Goal: Information Seeking & Learning: Understand process/instructions

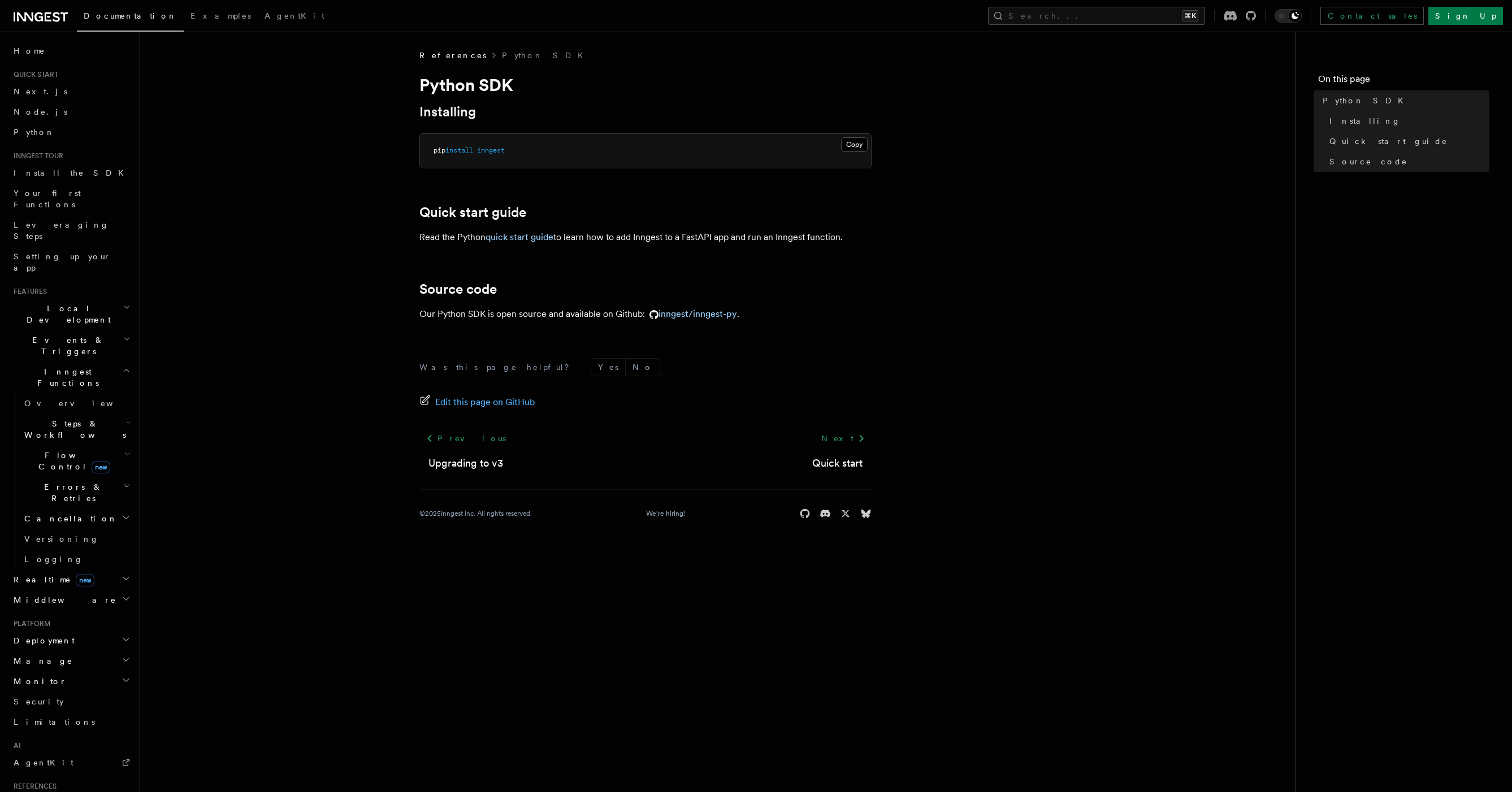
click at [535, 157] on pre "pip install inngest" at bounding box center [645, 150] width 451 height 34
copy article "pip install inngest"
drag, startPoint x: 973, startPoint y: 333, endPoint x: 951, endPoint y: 344, distance: 24.6
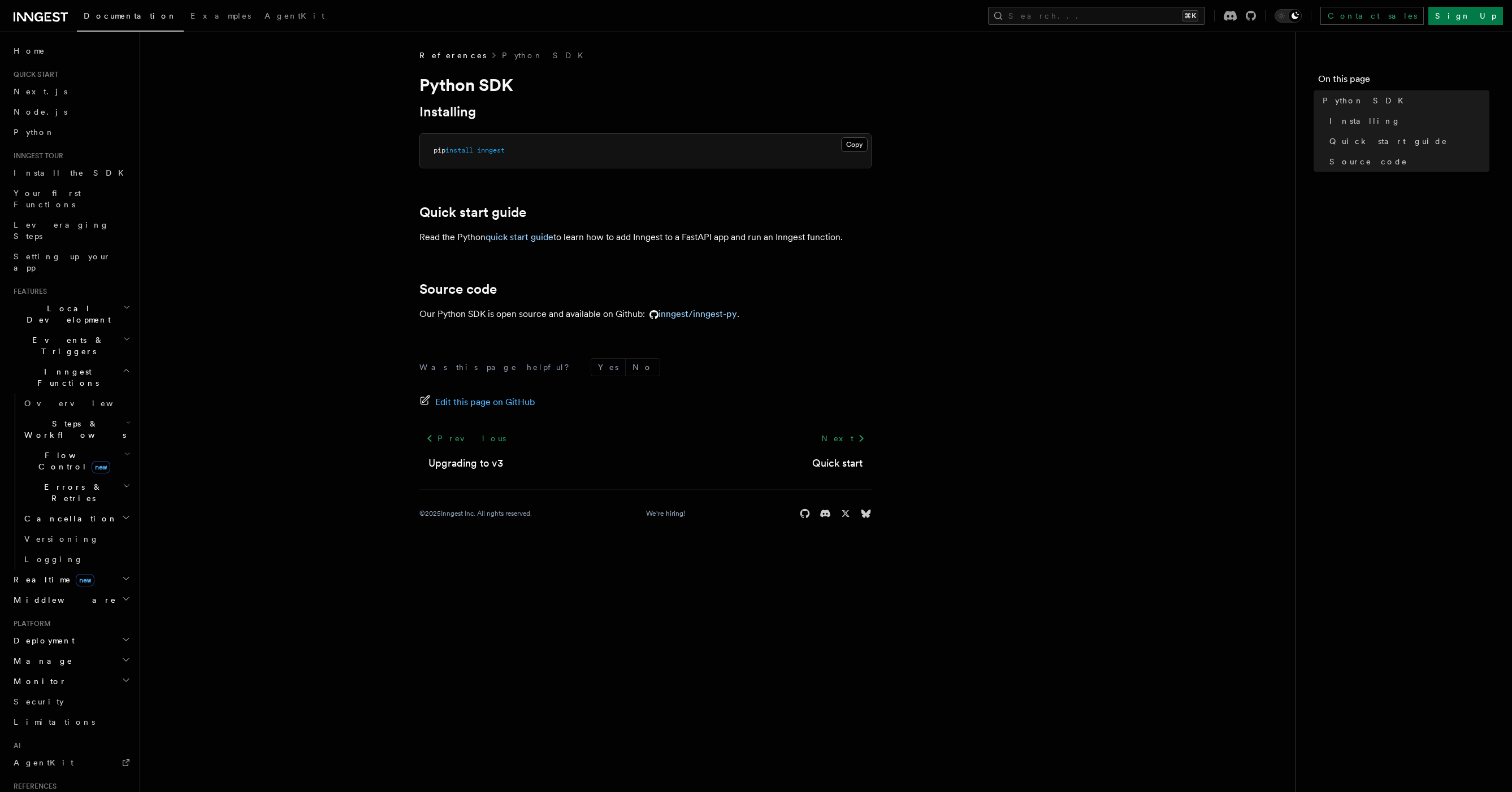
click at [973, 333] on article "References Python SDK Python SDK Installing Copy Copied pip install inngest Qui…" at bounding box center [717, 298] width 1118 height 497
click at [626, 152] on pre "pip install inngest" at bounding box center [645, 150] width 451 height 34
copy article "pip install inngest"
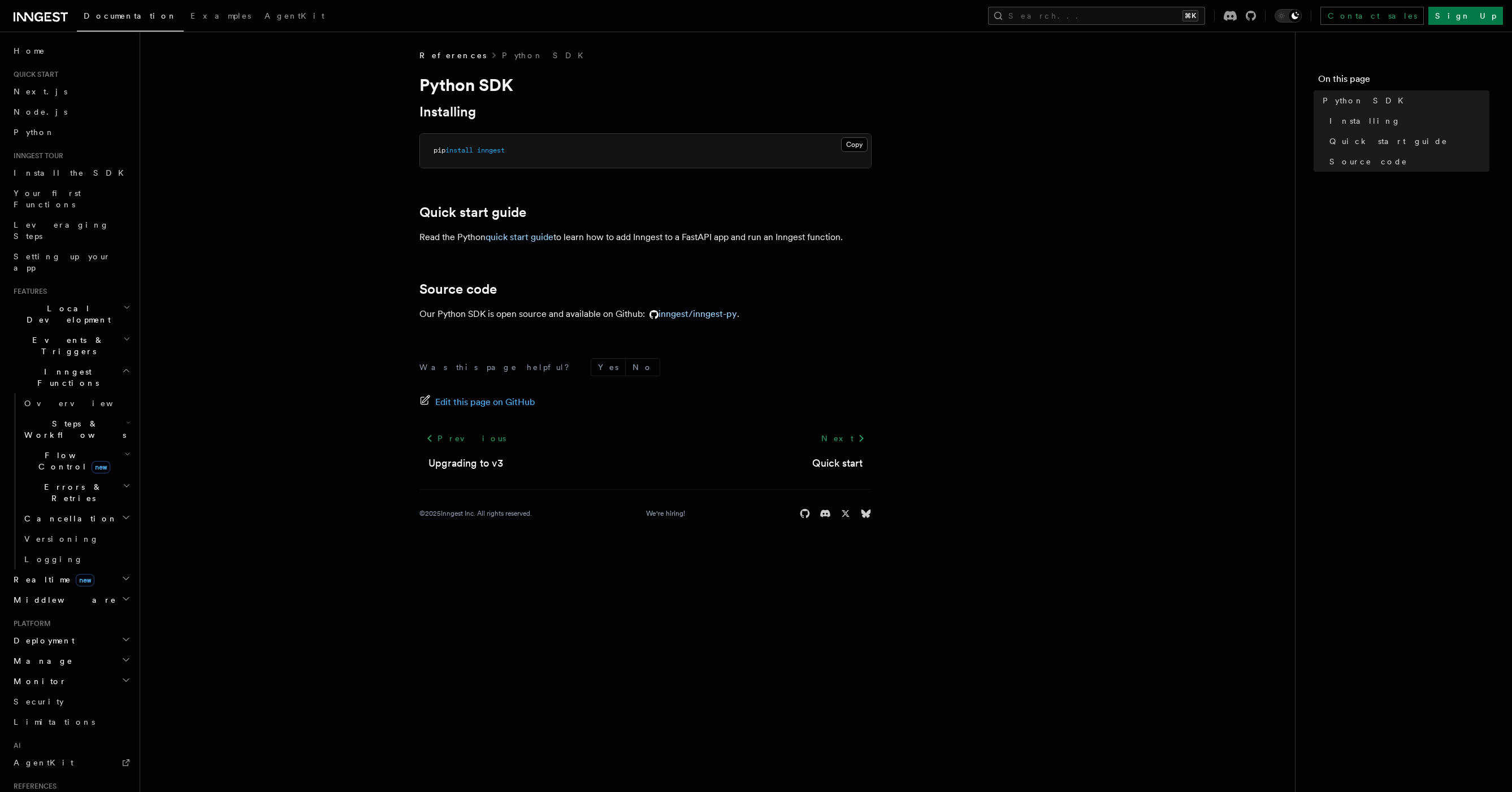
drag, startPoint x: 999, startPoint y: 252, endPoint x: 891, endPoint y: 266, distance: 108.9
click at [999, 252] on article "References Python SDK Python SDK Installing Copy Copied pip install inngest Qui…" at bounding box center [717, 298] width 1118 height 497
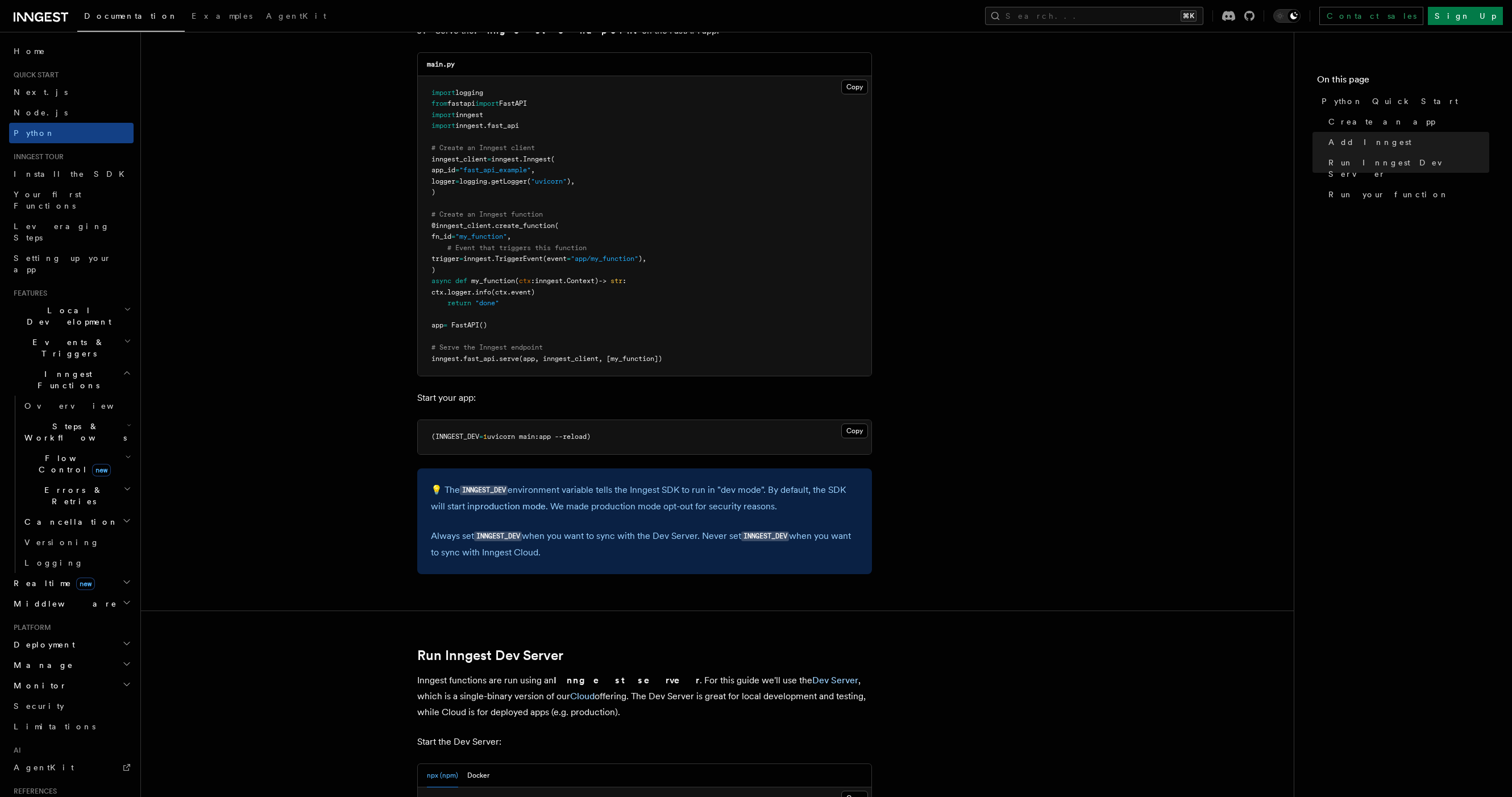
scroll to position [795, 0]
click at [110, 332] on h2 "Events & Triggers" at bounding box center [71, 348] width 124 height 32
click at [99, 364] on link "Overview" at bounding box center [77, 374] width 114 height 20
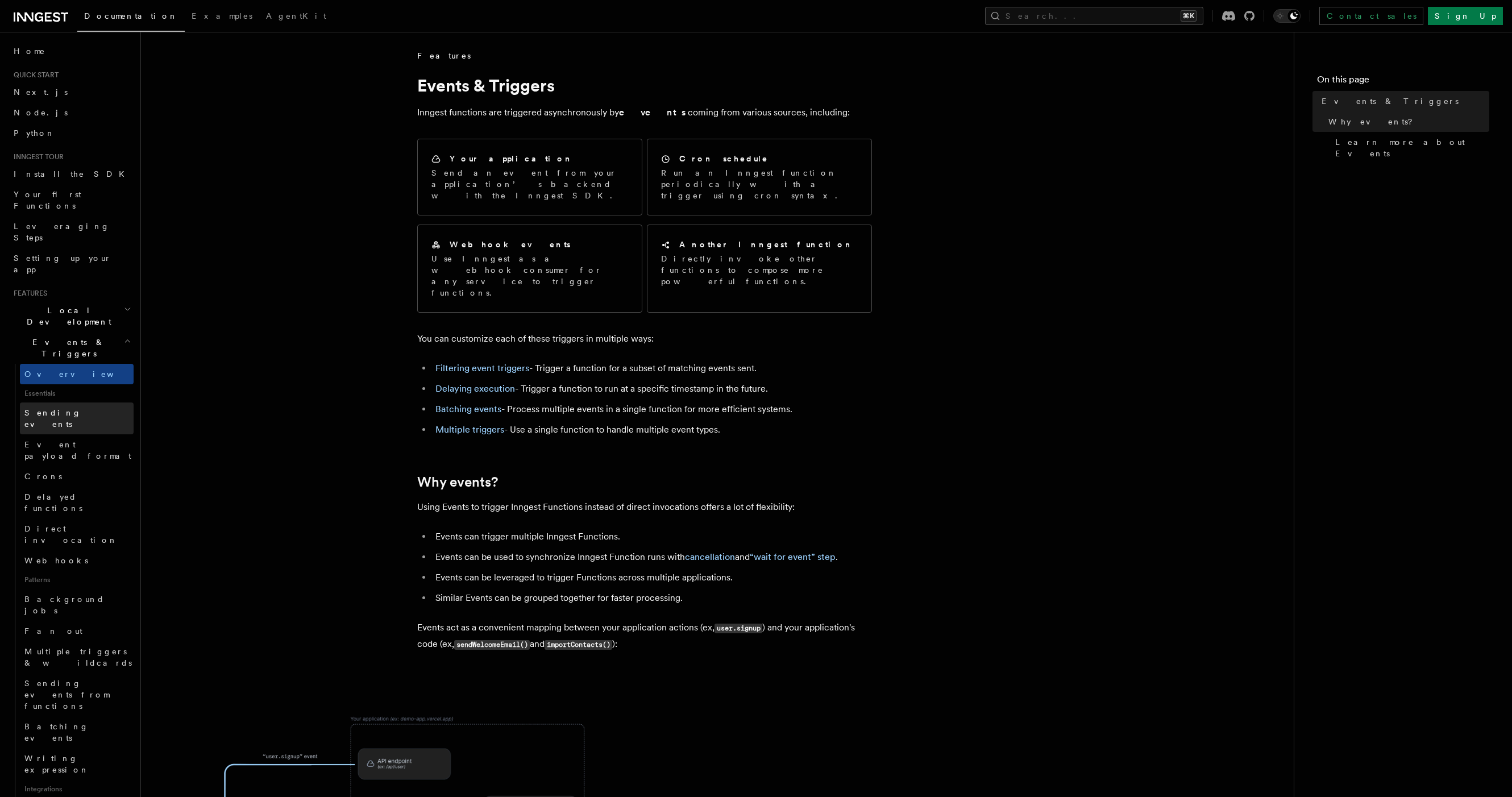
click at [96, 403] on link "Sending events" at bounding box center [77, 419] width 114 height 32
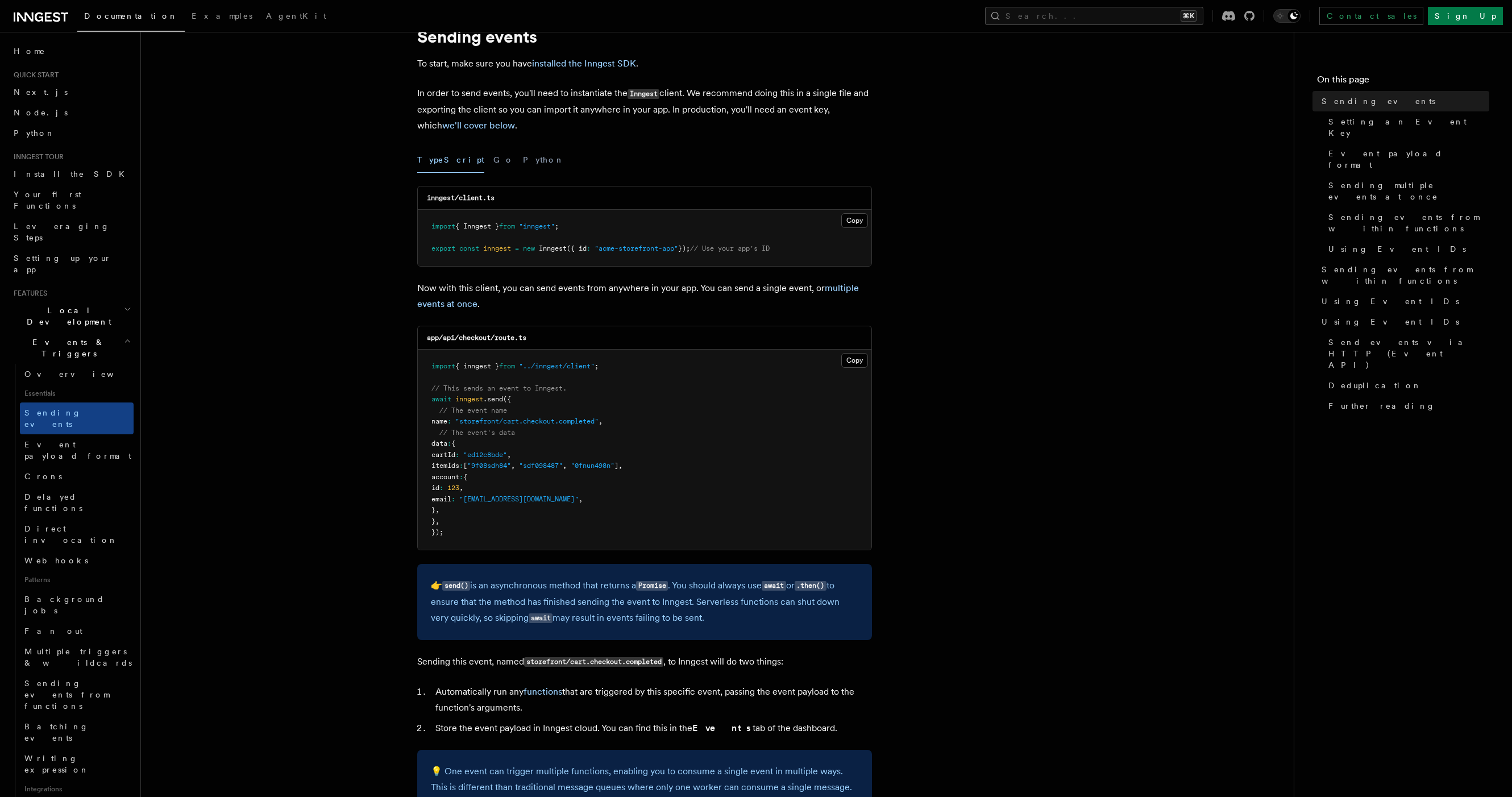
scroll to position [49, 0]
click at [502, 256] on pre "import { Inngest } from "inngest" ; export const inngest = new Inngest ({ id : …" at bounding box center [644, 238] width 454 height 56
click at [500, 249] on span "inngest" at bounding box center [497, 248] width 28 height 8
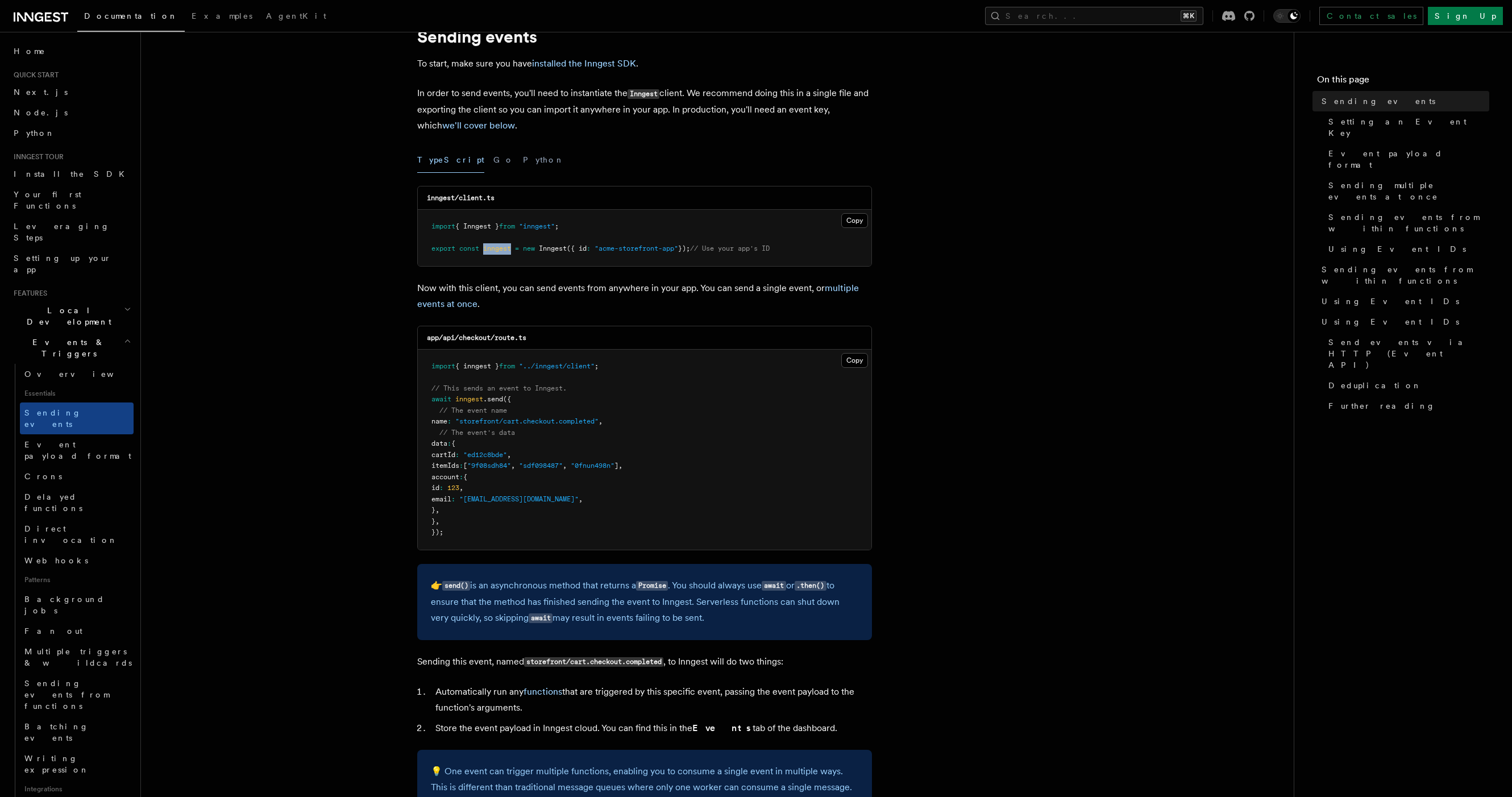
click at [500, 249] on span "inngest" at bounding box center [497, 248] width 28 height 8
click at [499, 252] on span "inngest" at bounding box center [497, 248] width 28 height 8
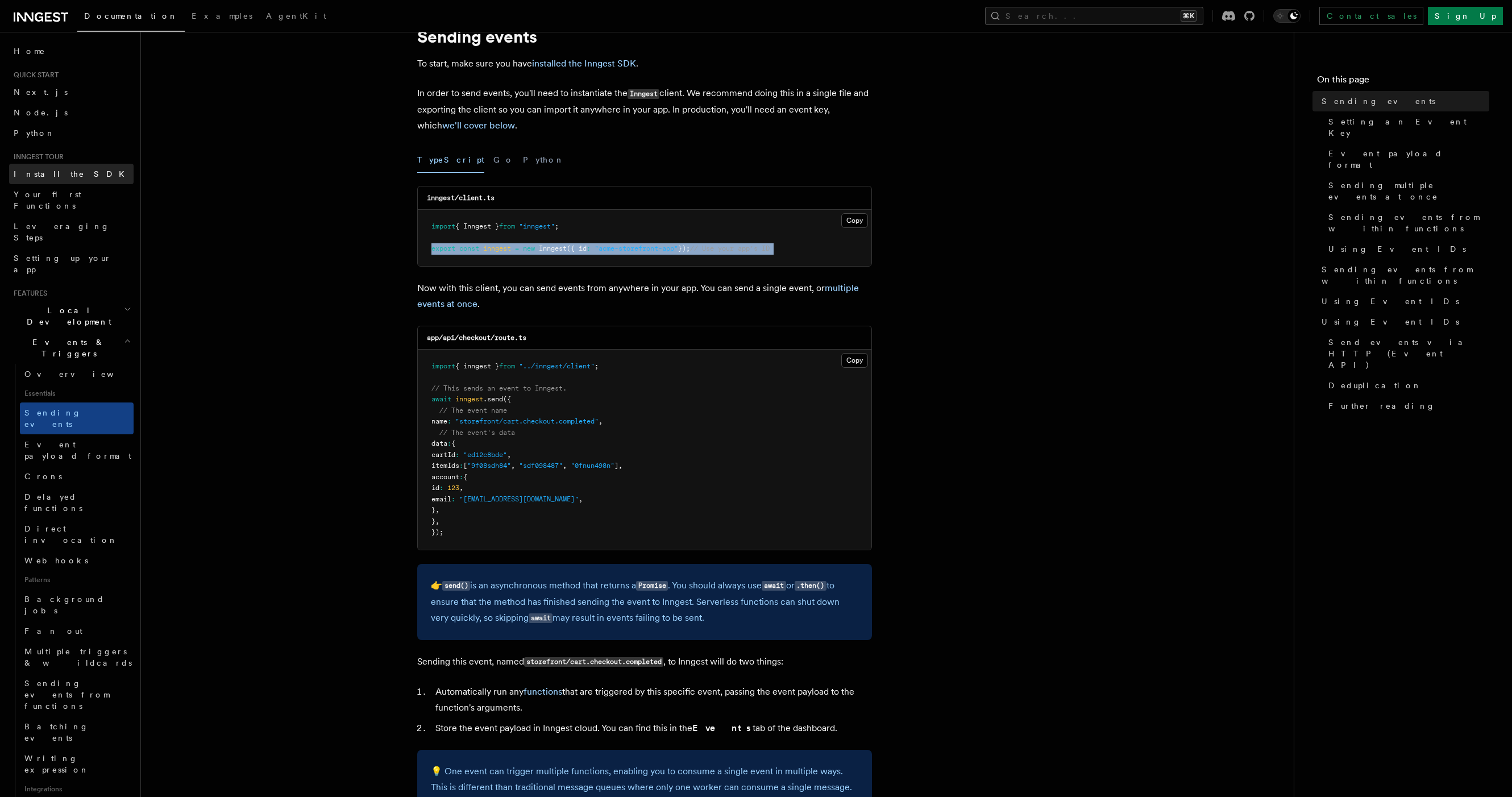
click at [57, 177] on span "Install the SDK" at bounding box center [73, 174] width 118 height 9
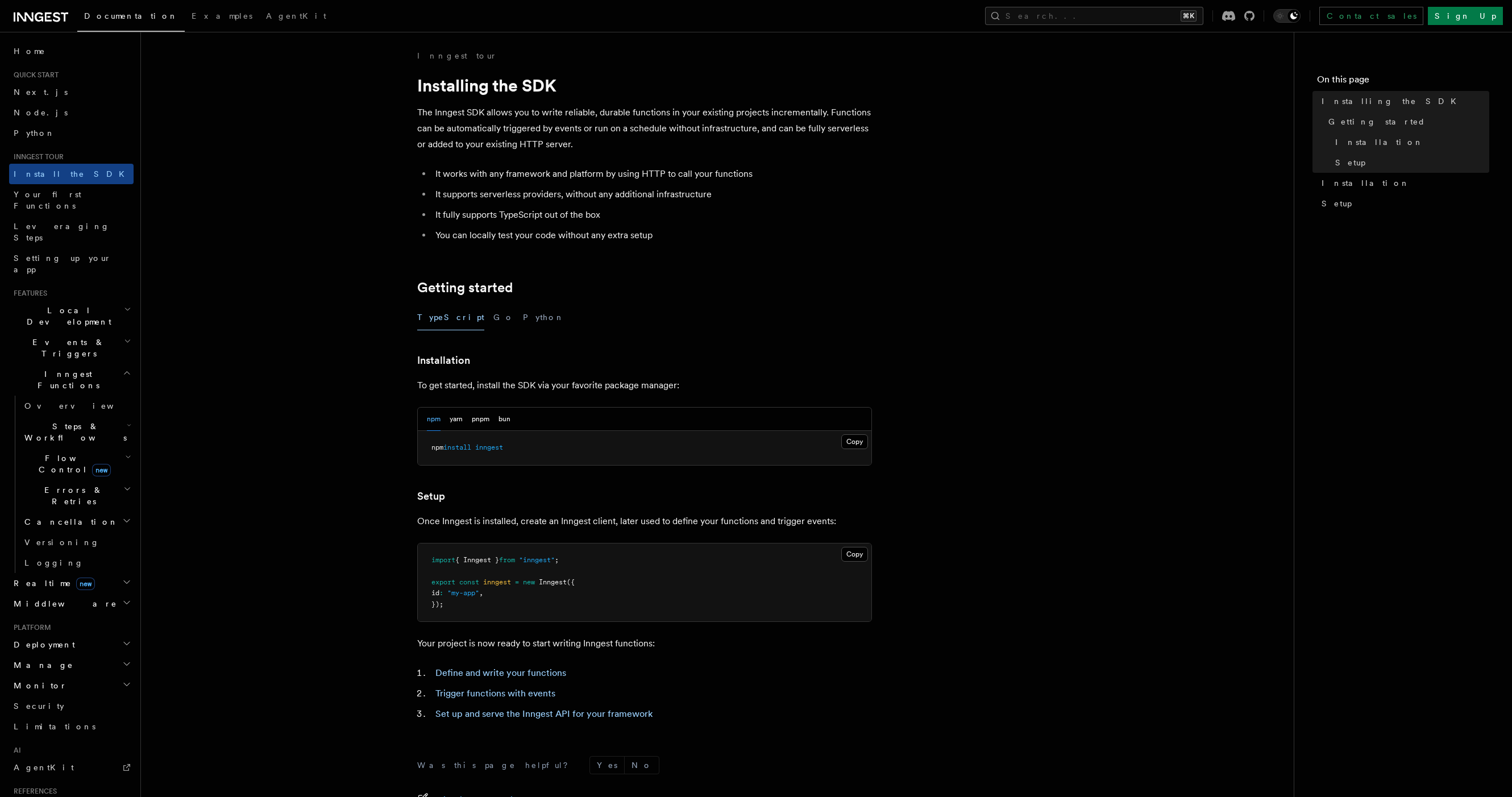
scroll to position [148, 0]
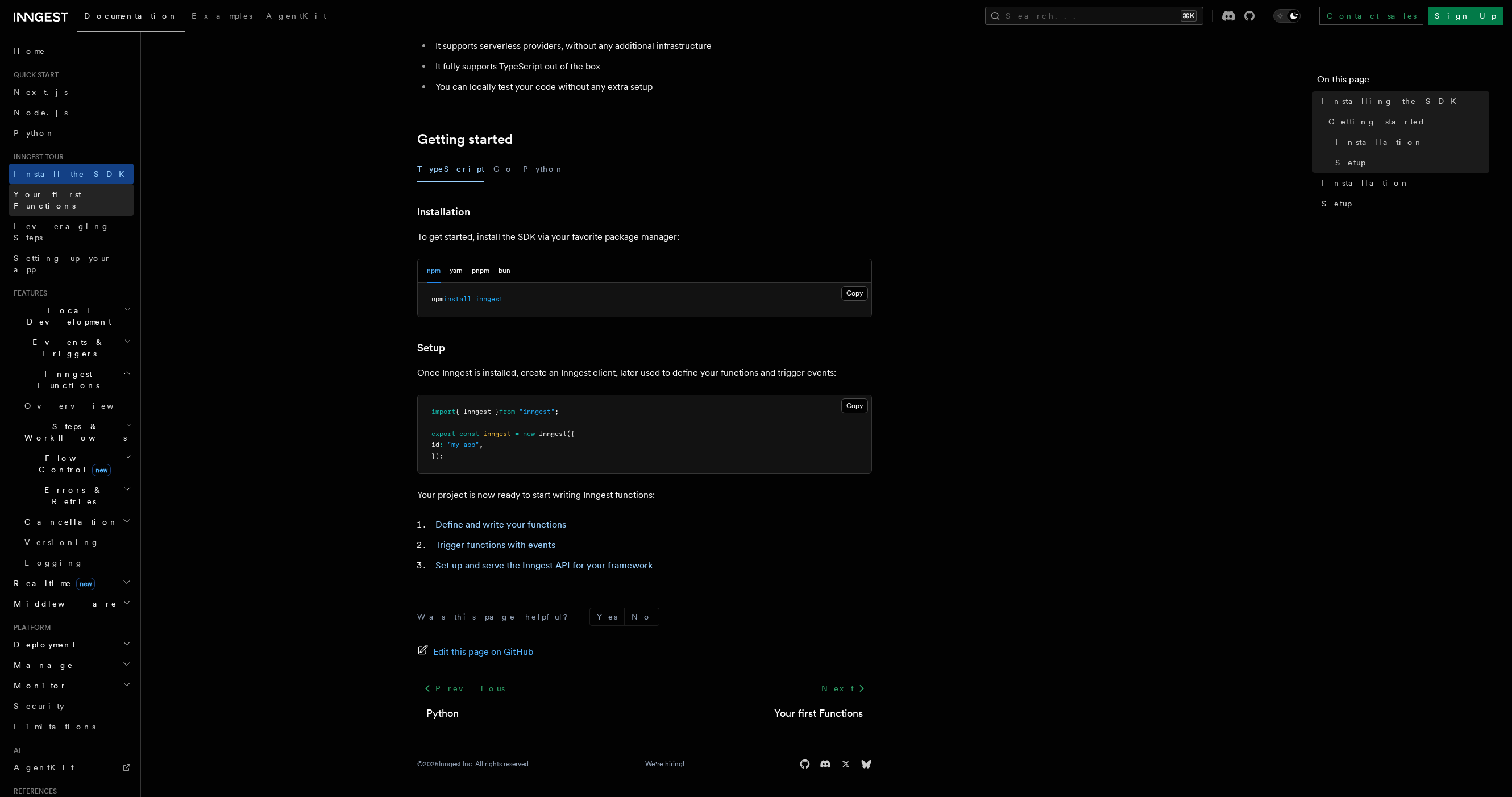
click at [75, 193] on span "Your first Functions" at bounding box center [47, 200] width 68 height 20
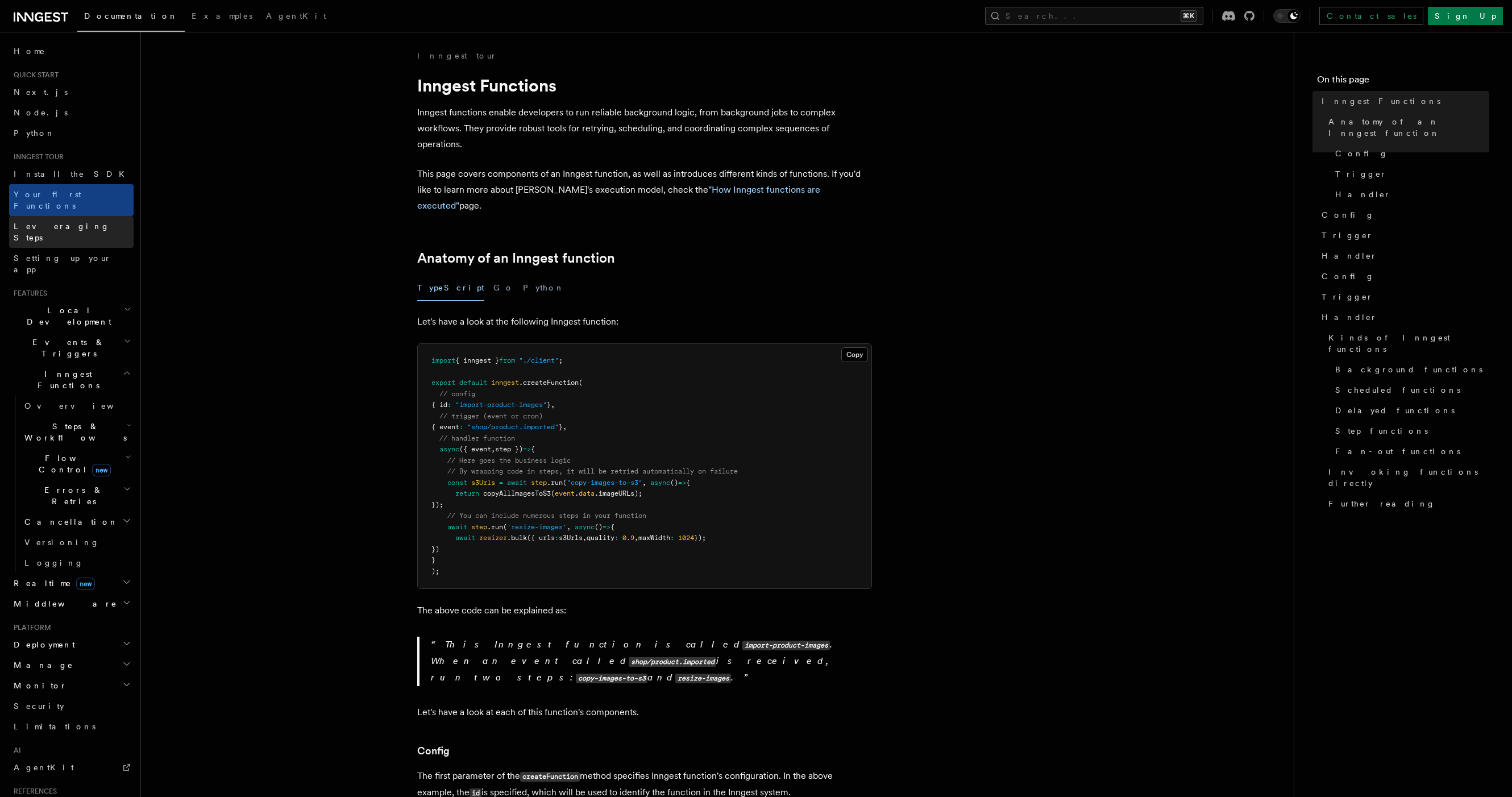
click at [76, 219] on link "Leveraging Steps" at bounding box center [71, 232] width 124 height 32
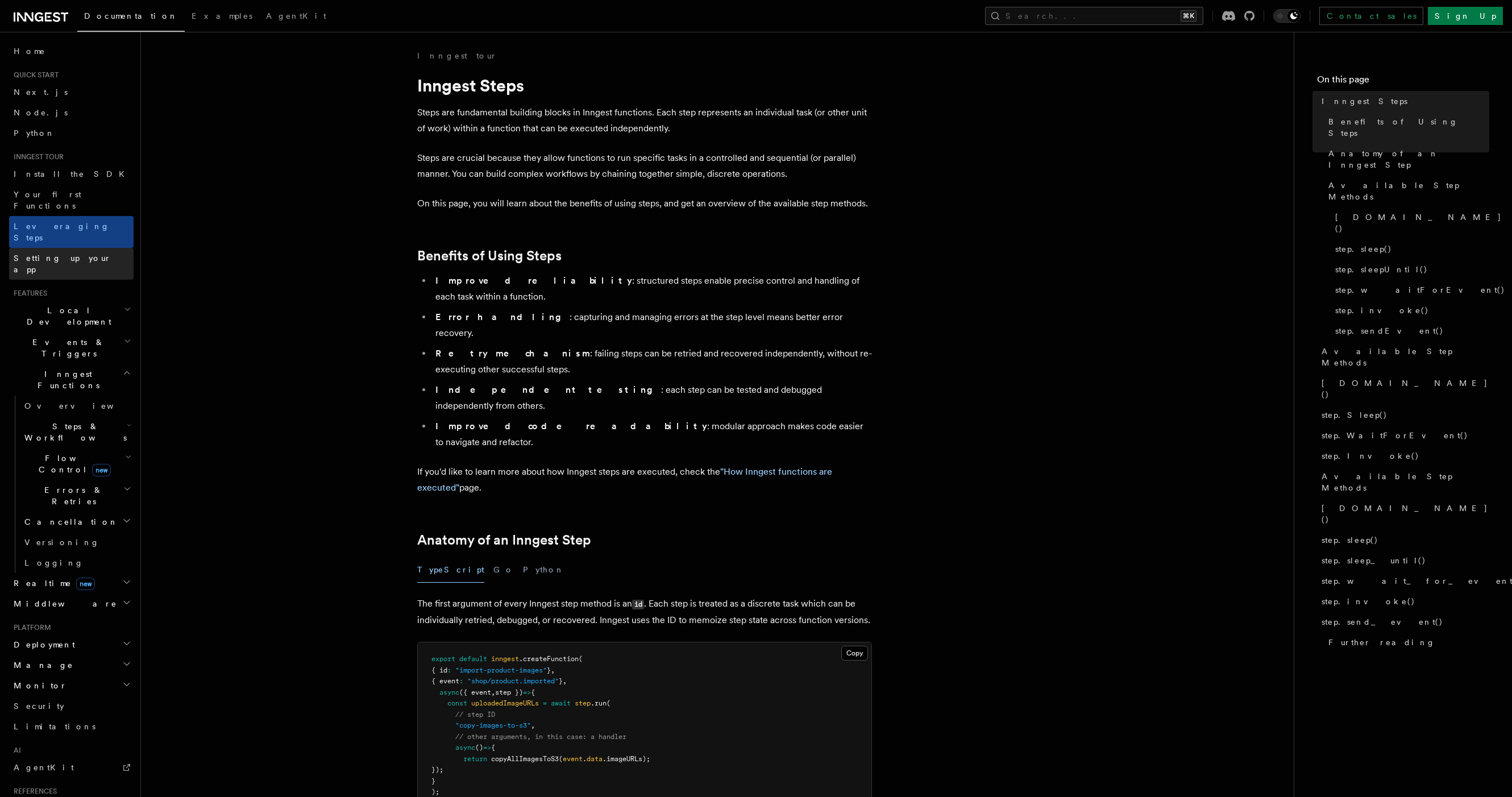
click at [69, 254] on span "Setting up your app" at bounding box center [63, 264] width 98 height 20
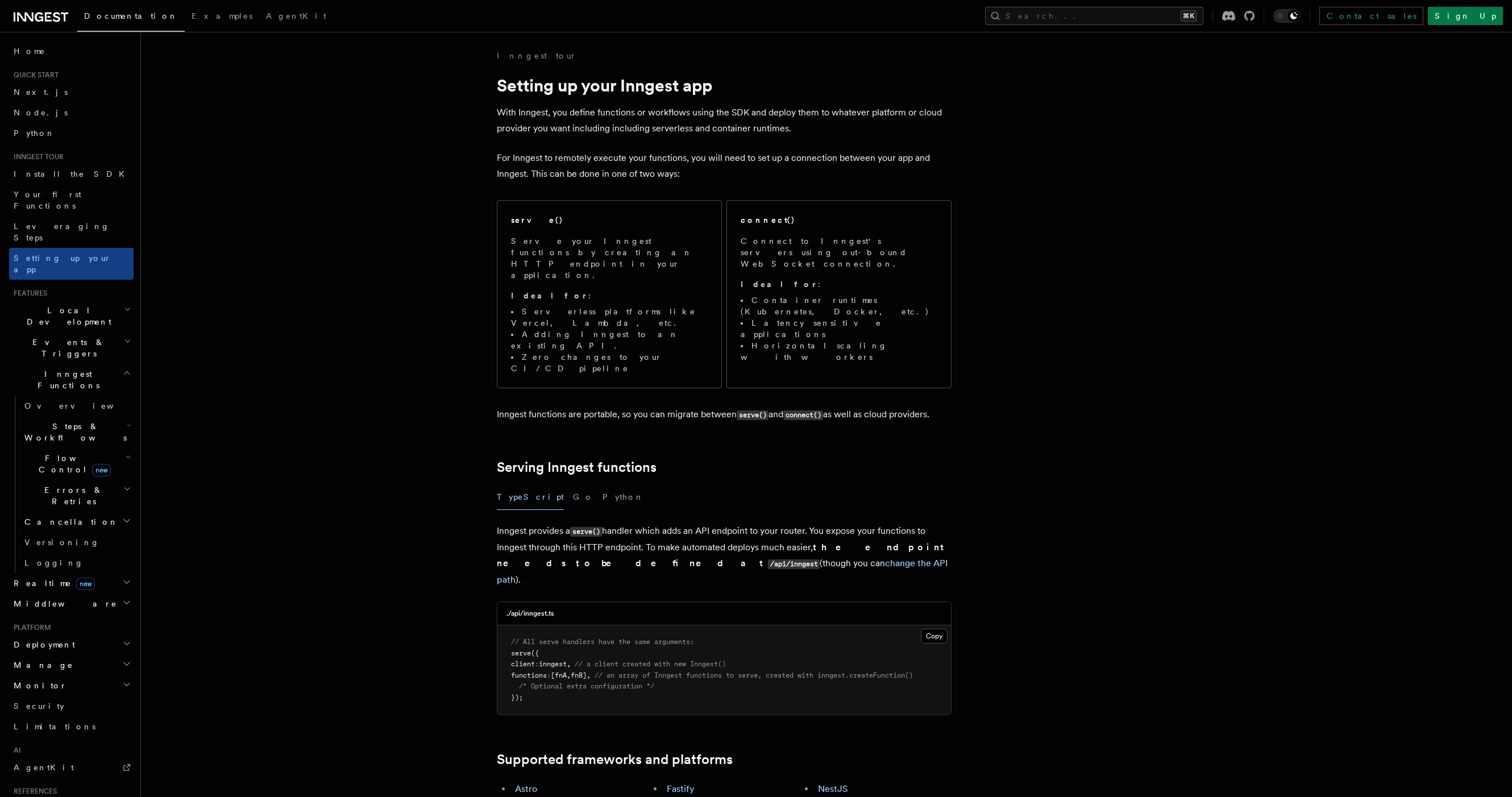
click at [68, 305] on span "Local Development" at bounding box center [67, 316] width 115 height 23
drag, startPoint x: 59, startPoint y: 373, endPoint x: 60, endPoint y: 378, distance: 5.1
click at [60, 439] on span "Events & Triggers" at bounding box center [67, 450] width 115 height 23
click at [63, 466] on link "Overview" at bounding box center [77, 476] width 114 height 20
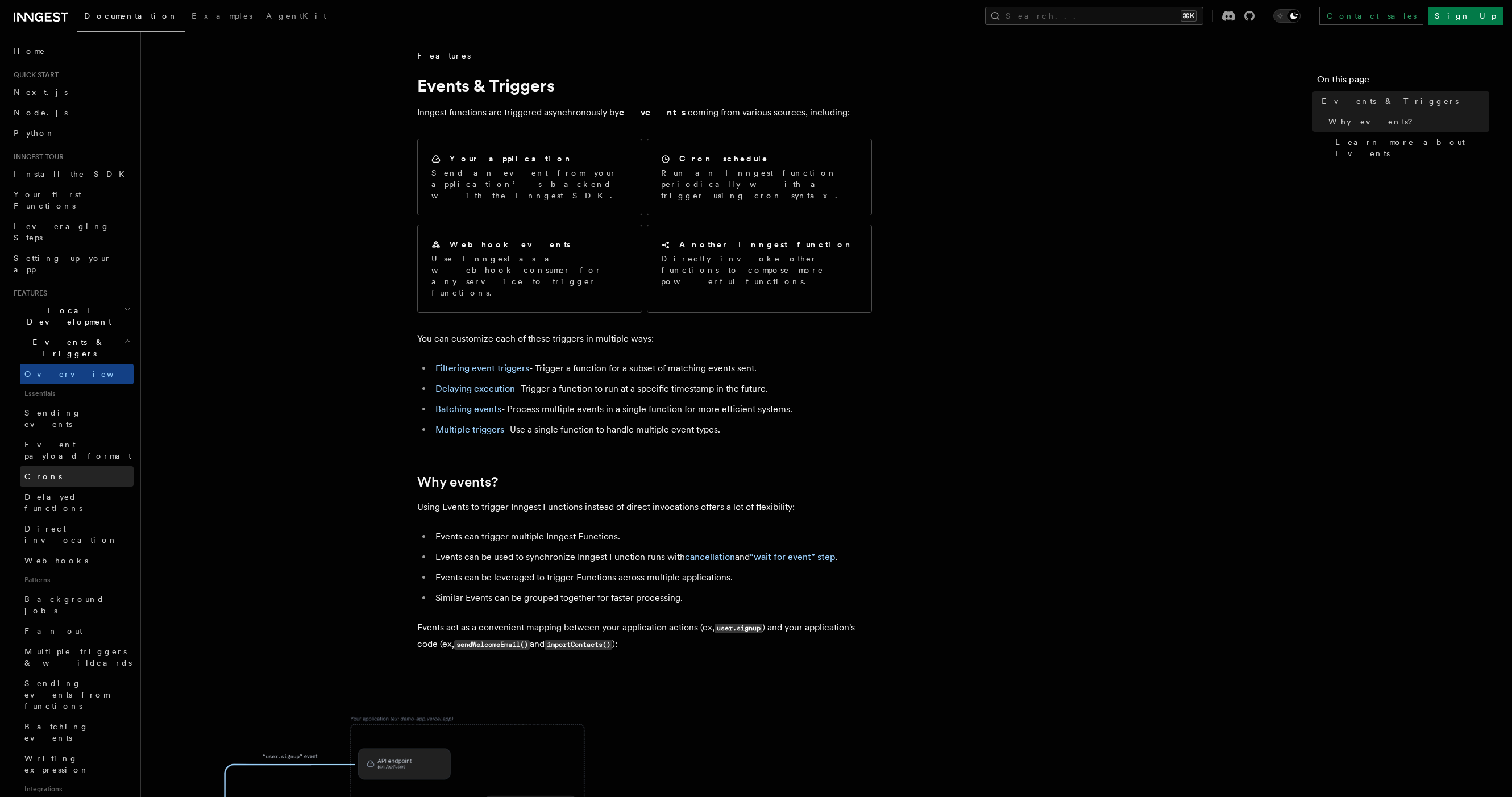
click at [68, 466] on link "Crons" at bounding box center [77, 476] width 114 height 20
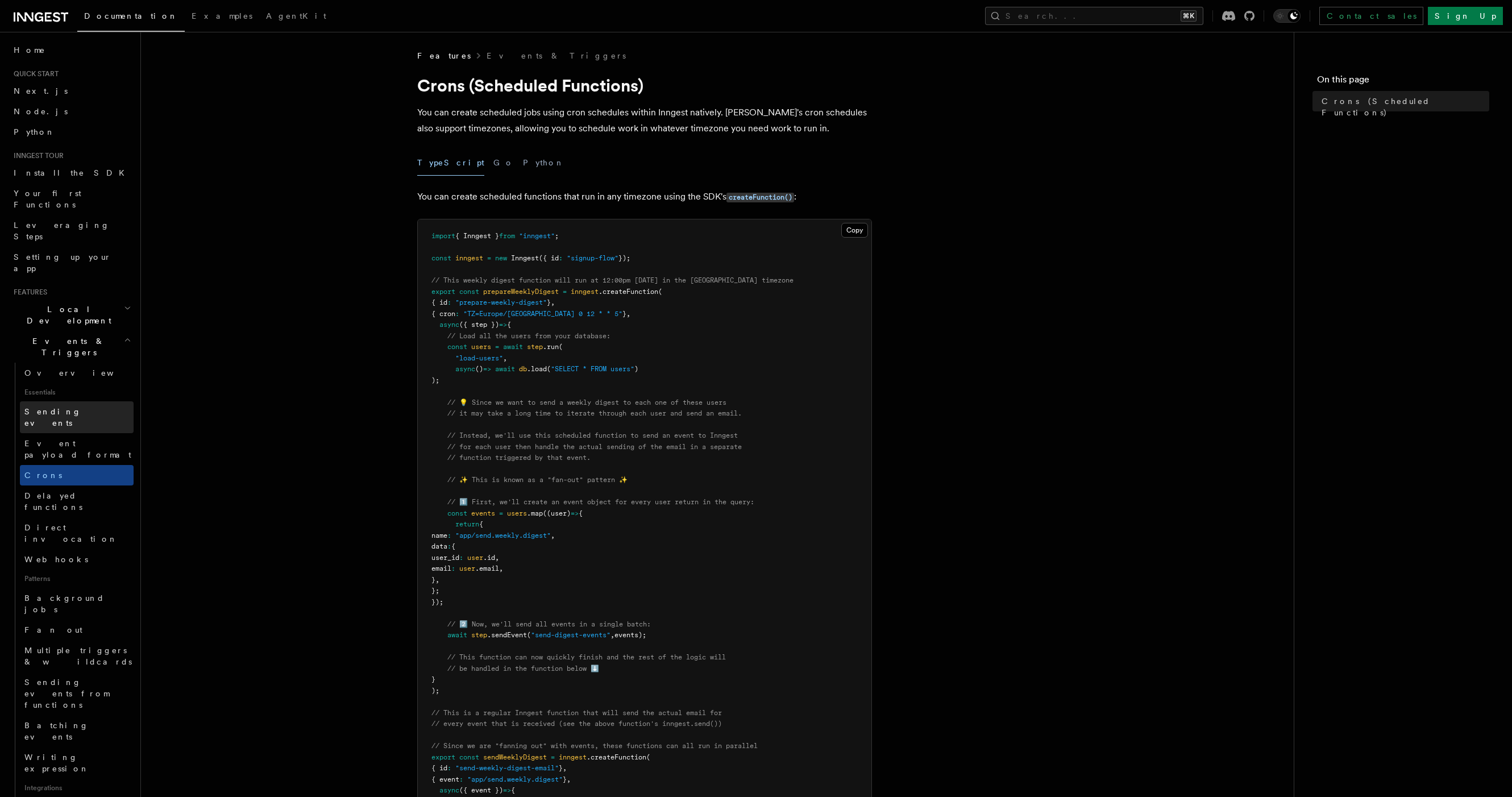
scroll to position [2, 0]
click at [65, 400] on link "Sending events" at bounding box center [77, 416] width 114 height 32
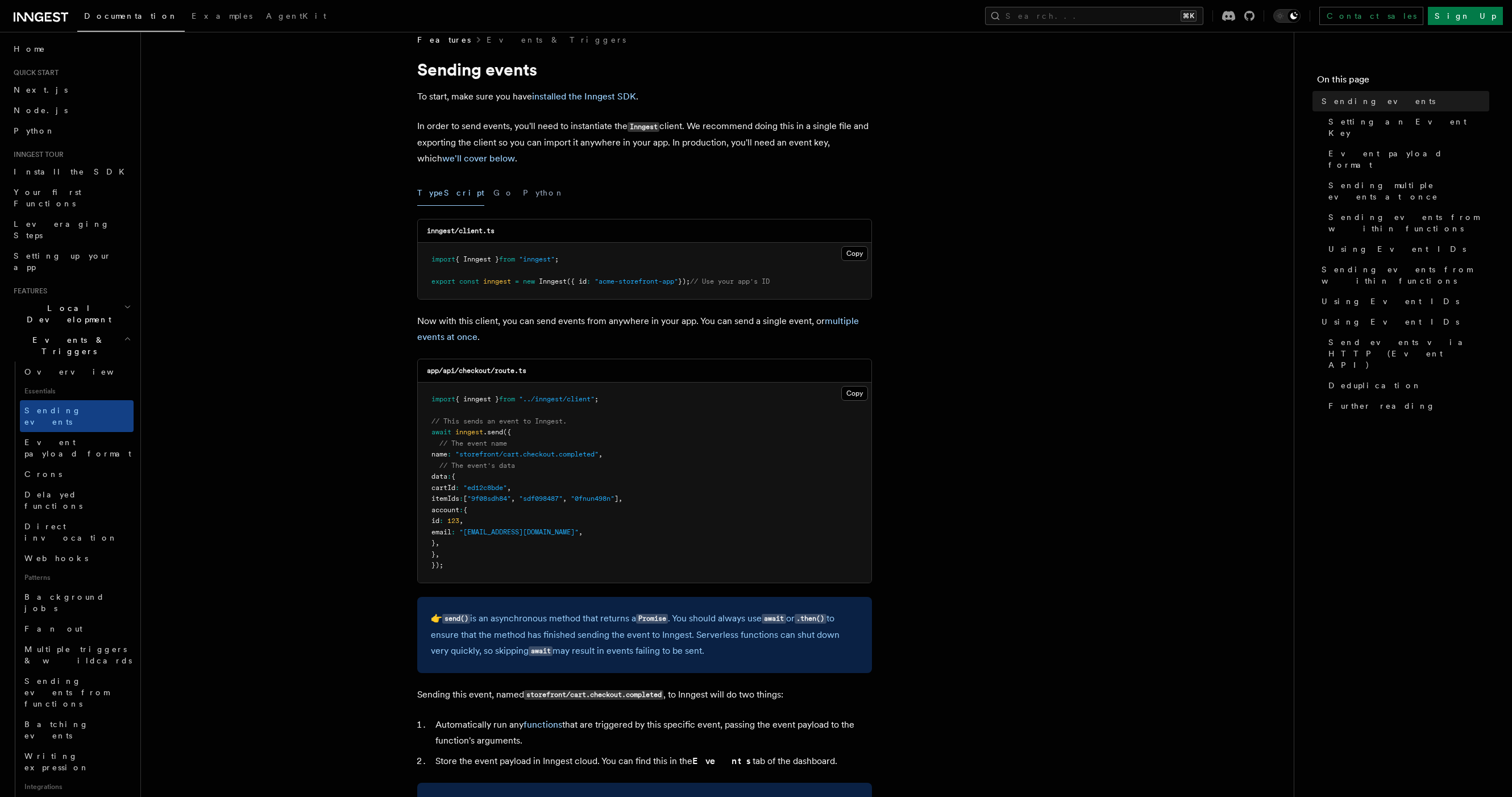
scroll to position [50, 0]
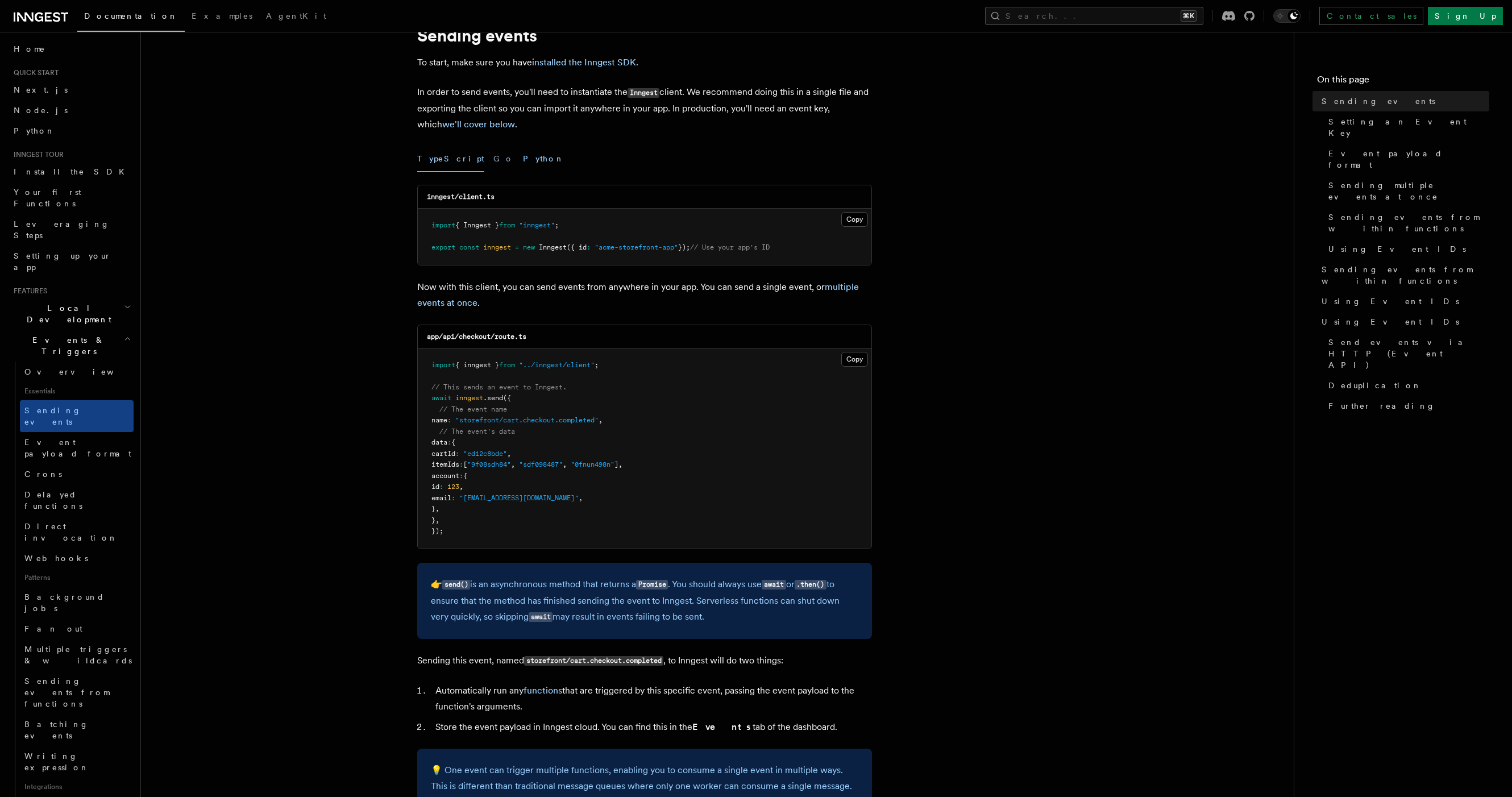
click at [523, 165] on button "Python" at bounding box center [544, 159] width 42 height 26
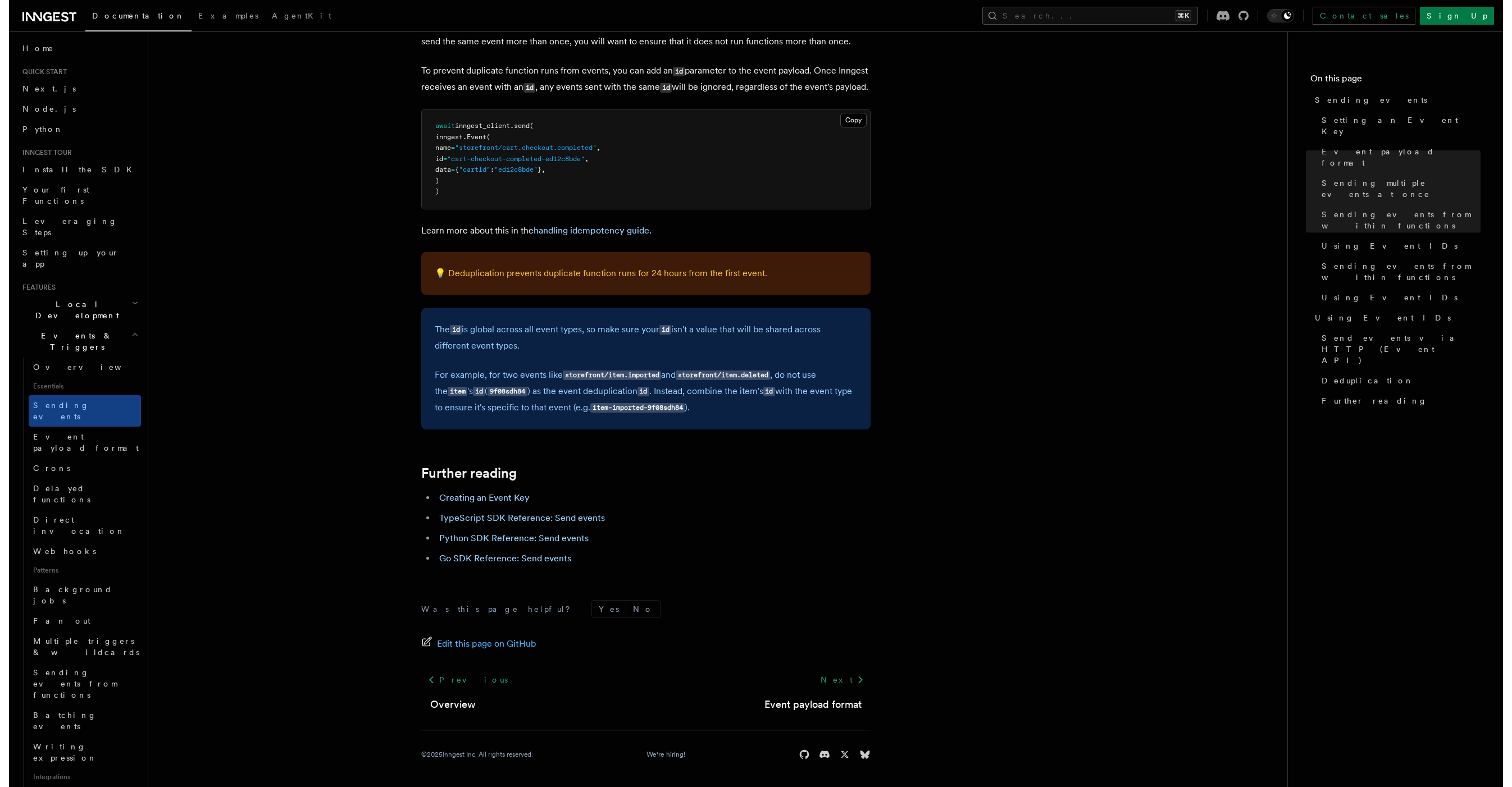
scroll to position [2799, 0]
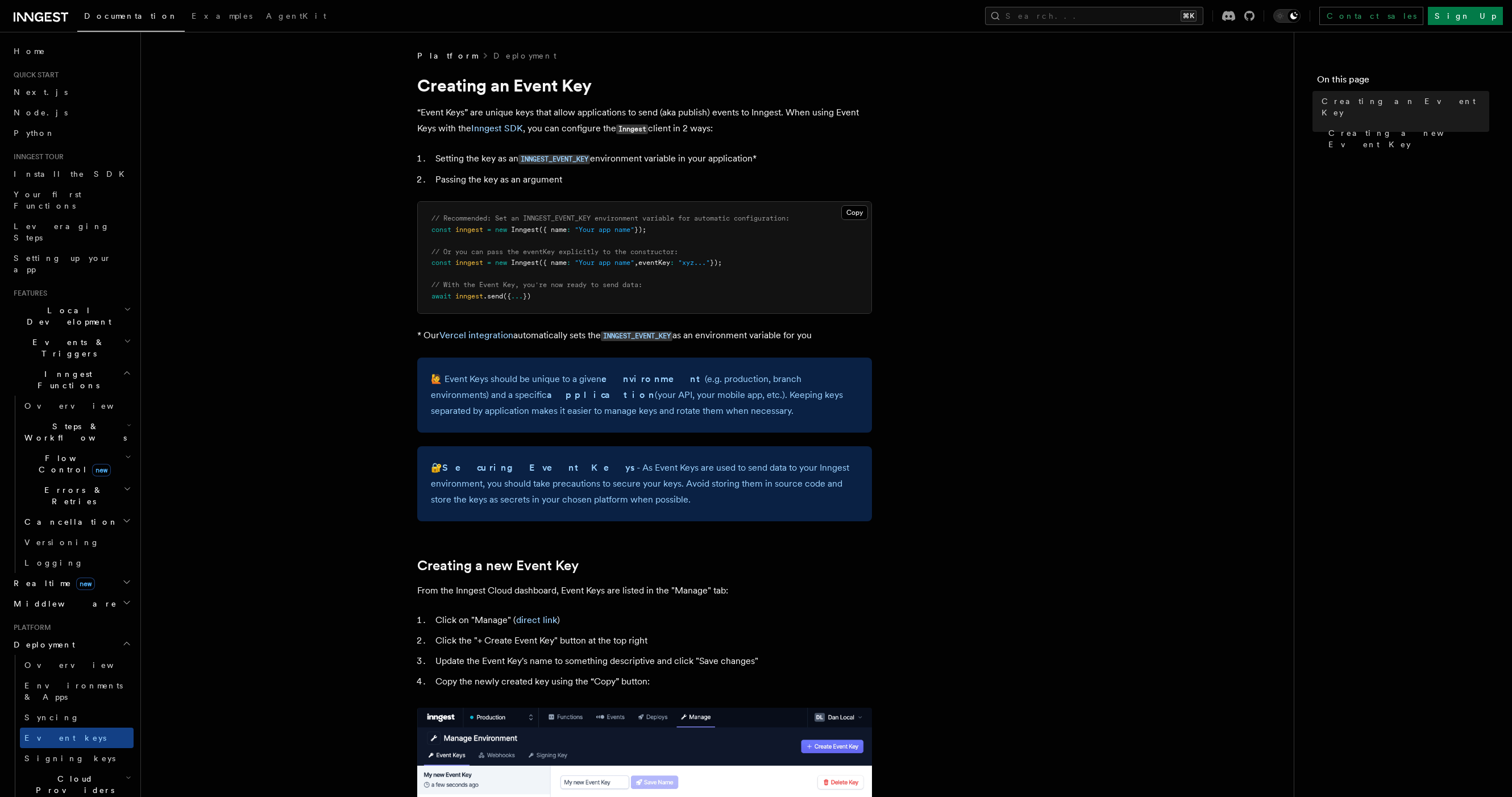
click at [549, 129] on p "“Event Keys” are unique keys that allow applications to send (aka publish) even…" at bounding box center [644, 120] width 454 height 32
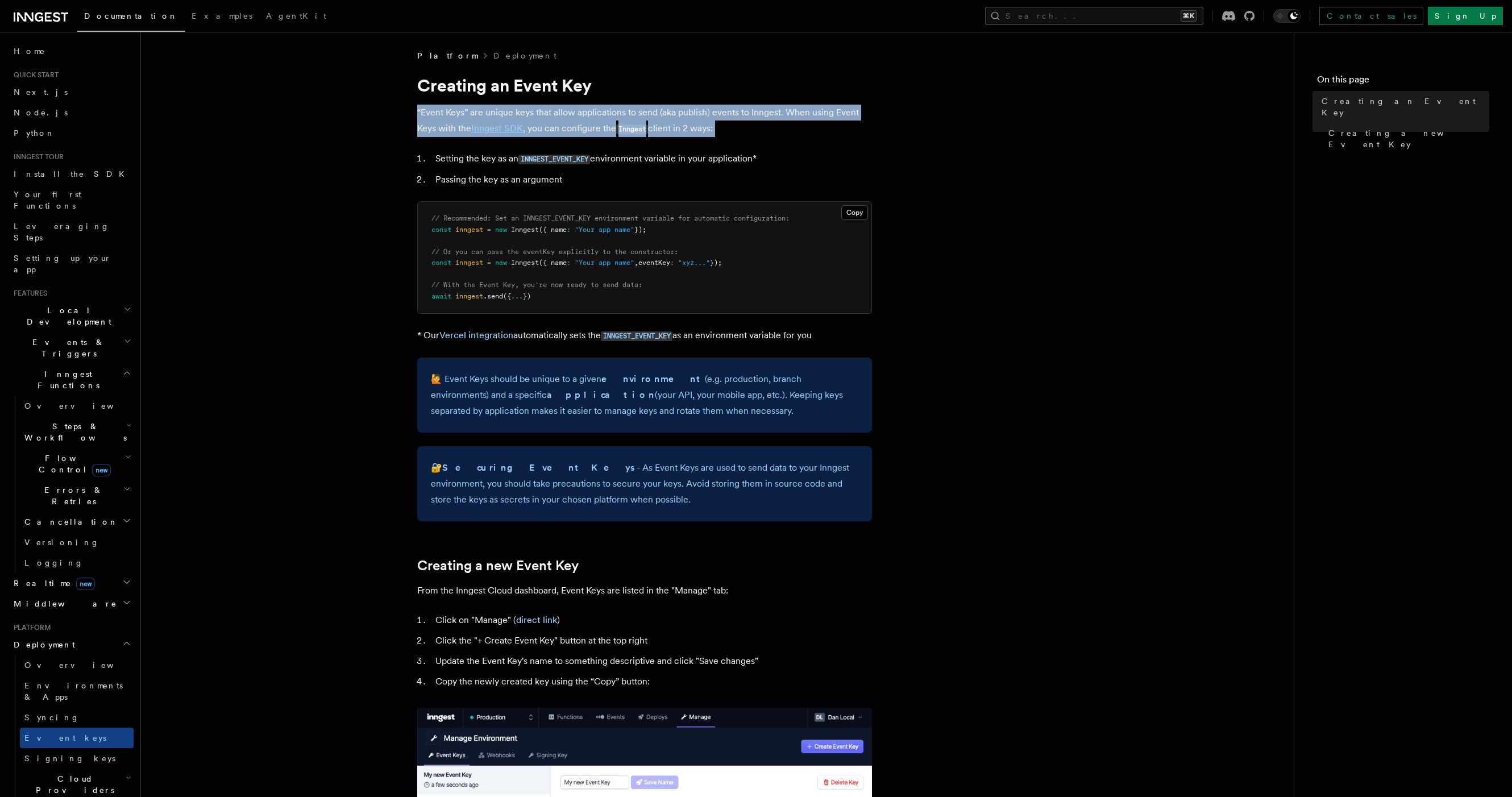
click at [549, 129] on p "“Event Keys” are unique keys that allow applications to send (aka publish) even…" at bounding box center [644, 120] width 454 height 32
click at [564, 137] on article "Platform Deployment Creating an Event Key “Event Keys” are unique keys that all…" at bounding box center [717, 675] width 1117 height 1249
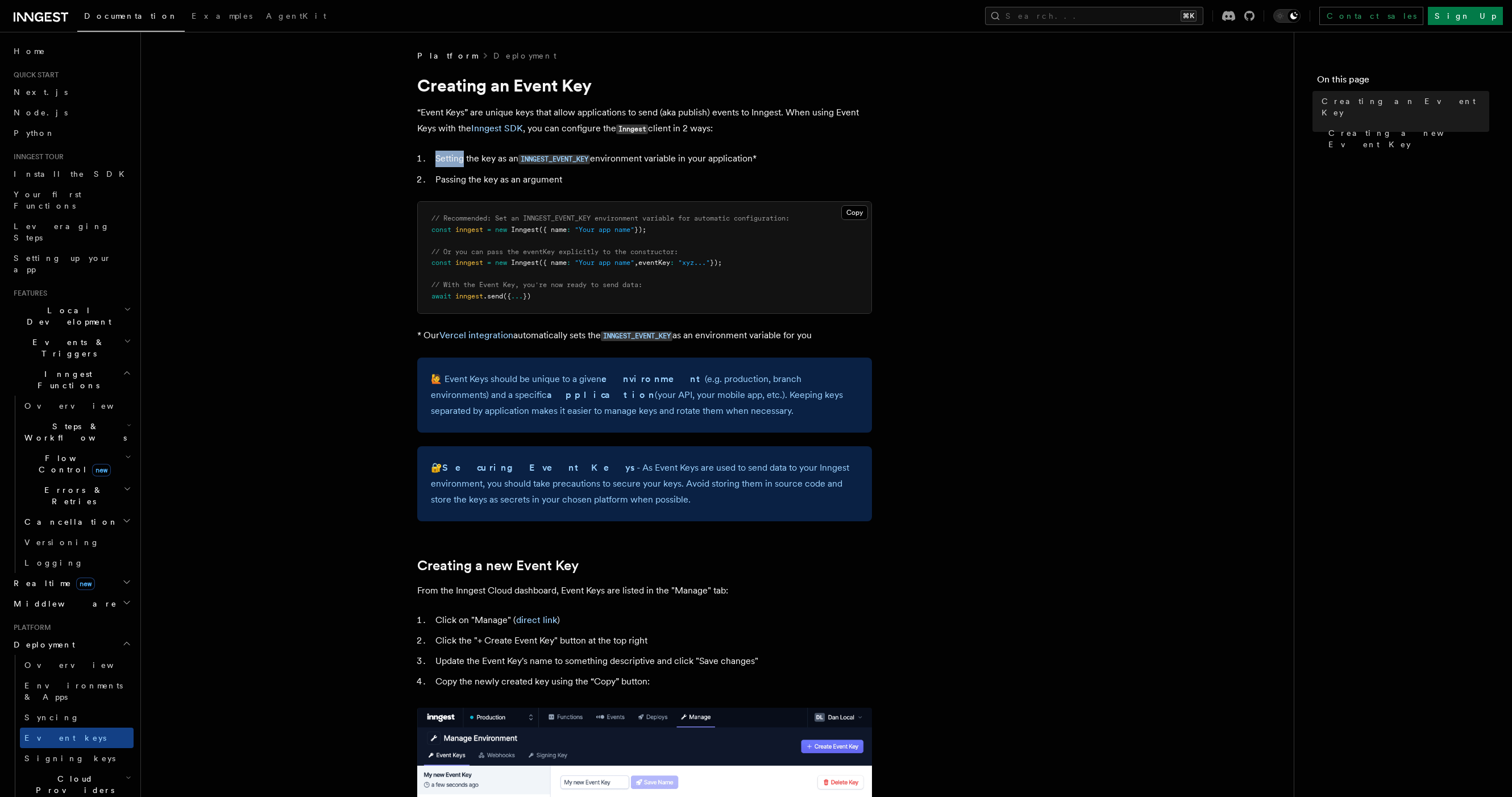
click at [564, 137] on article "Platform Deployment Creating an Event Key “Event Keys” are unique keys that all…" at bounding box center [717, 675] width 1117 height 1249
click at [565, 132] on p "“Event Keys” are unique keys that allow applications to send (aka publish) even…" at bounding box center [644, 120] width 454 height 32
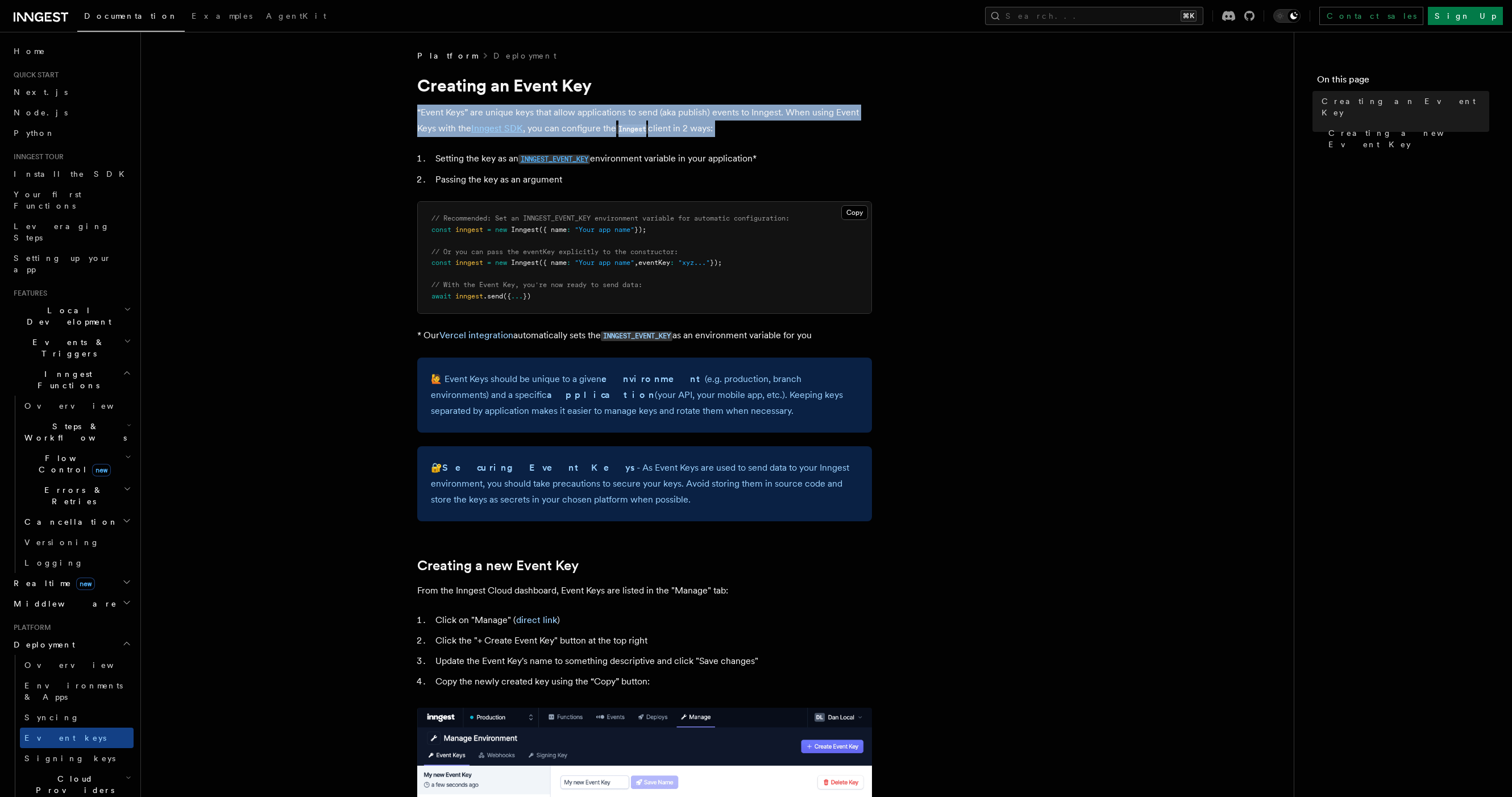
drag, startPoint x: 565, startPoint y: 132, endPoint x: 568, endPoint y: 159, distance: 27.2
click at [565, 132] on p "“Event Keys” are unique keys that allow applications to send (aka publish) even…" at bounding box center [644, 120] width 454 height 32
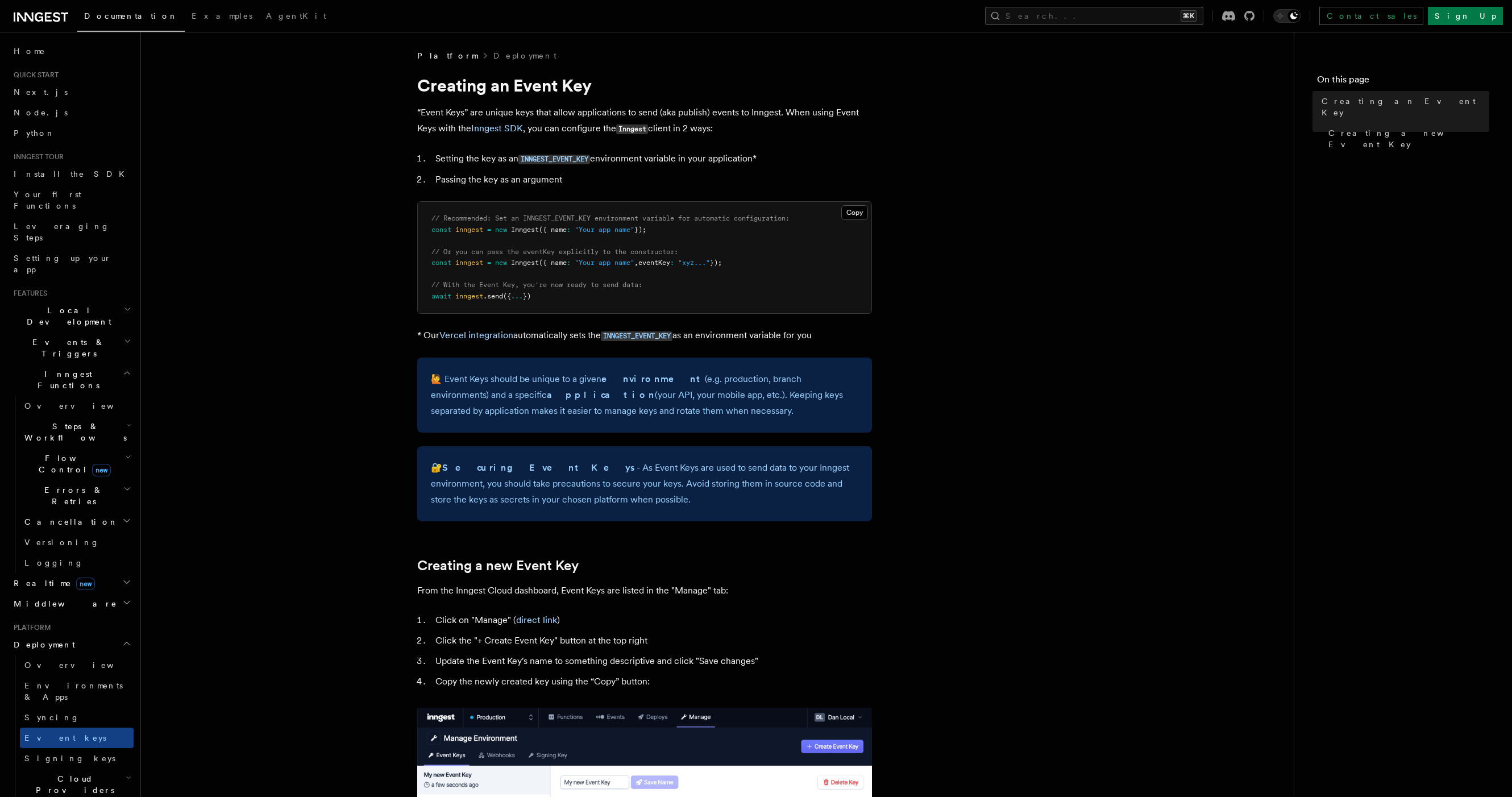
click at [633, 163] on li "Setting the key as an INNGEST_EVENT_KEY environment variable in your applicatio…" at bounding box center [652, 158] width 440 height 17
click at [630, 183] on li "Passing the key as an argument" at bounding box center [652, 180] width 440 height 16
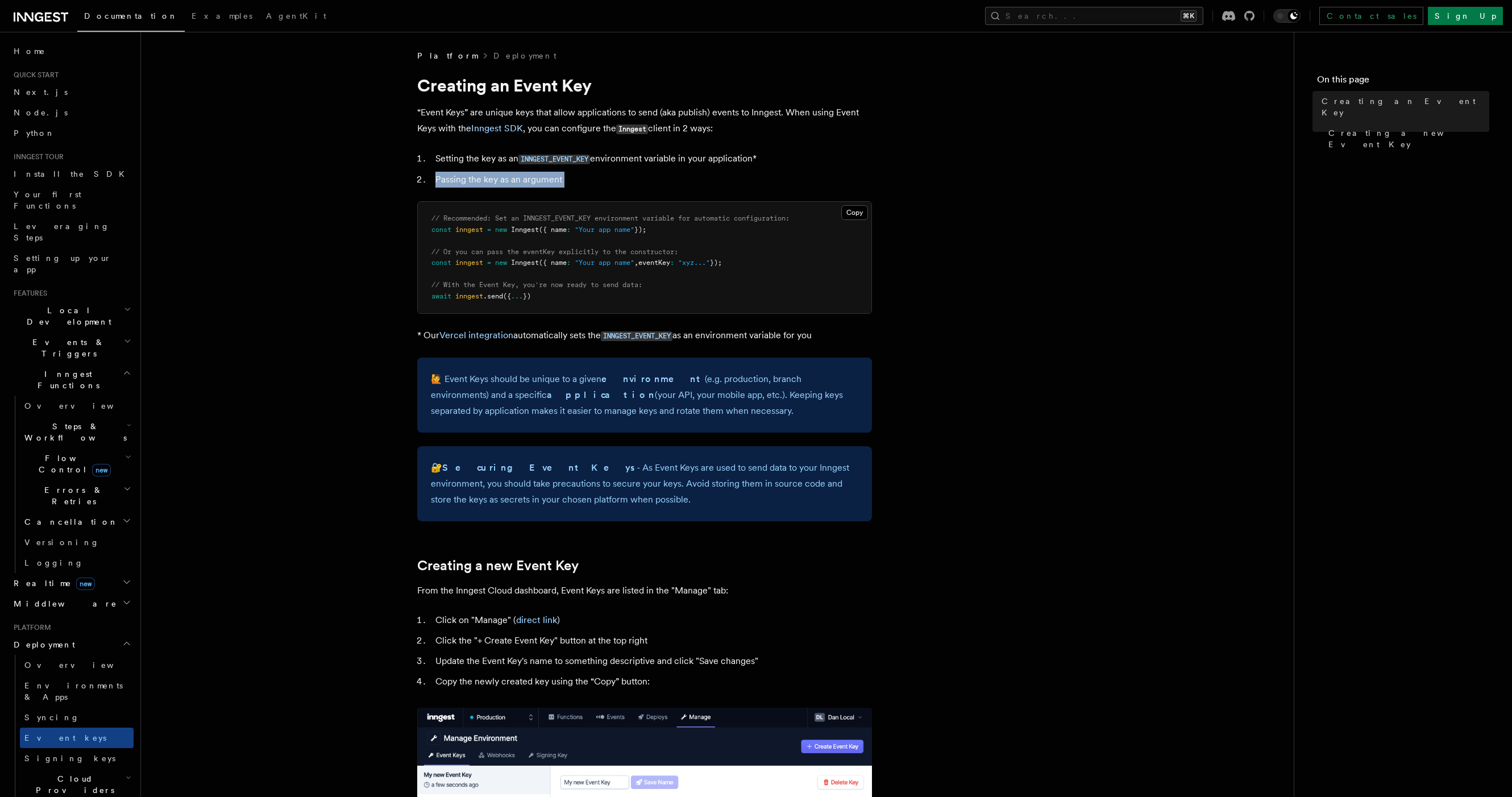
click at [630, 183] on li "Passing the key as an argument" at bounding box center [652, 180] width 440 height 16
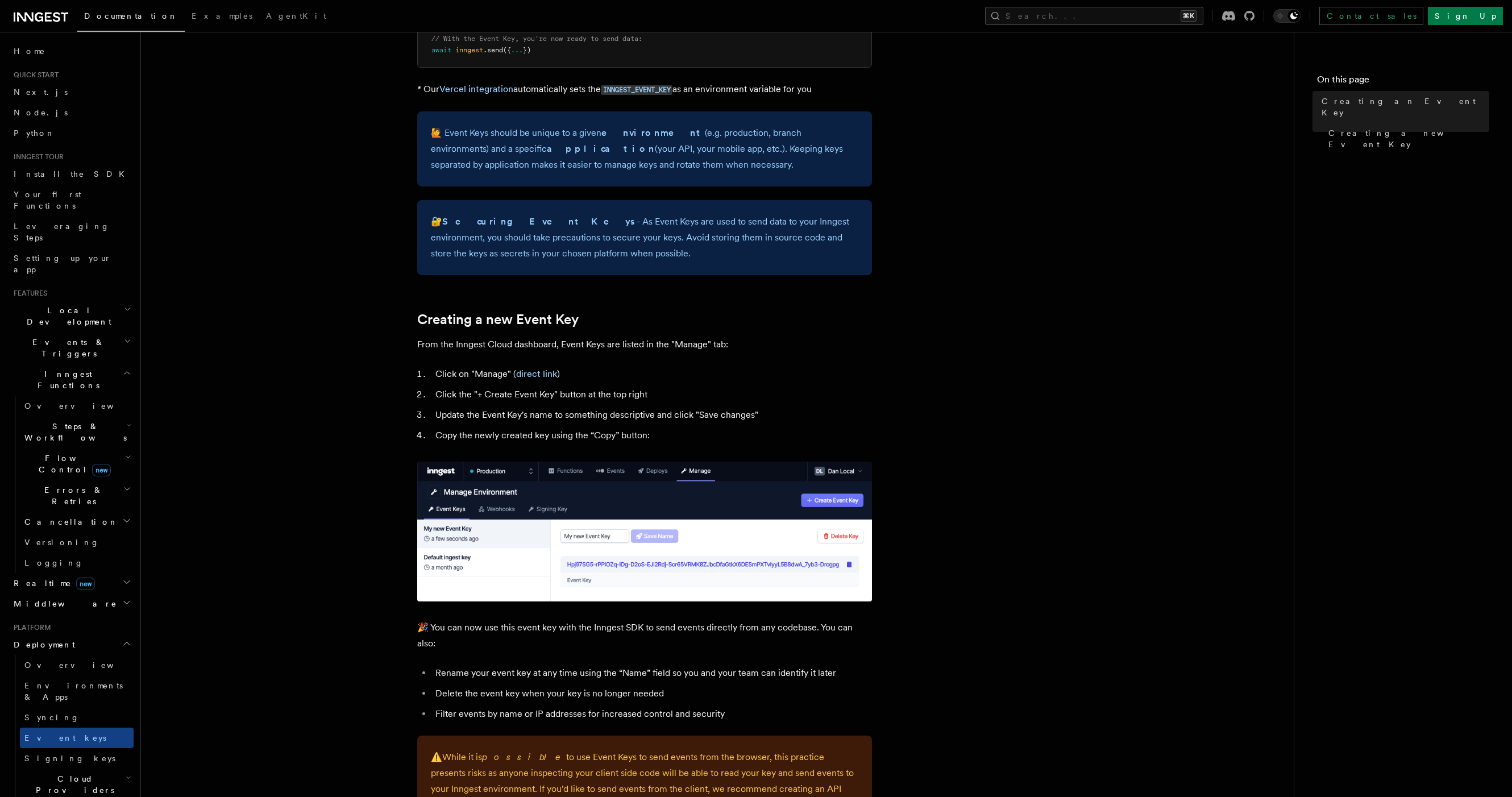
scroll to position [247, 0]
click at [701, 304] on article "Platform Deployment Creating an Event Key “Event Keys” are unique keys that all…" at bounding box center [717, 427] width 1117 height 1249
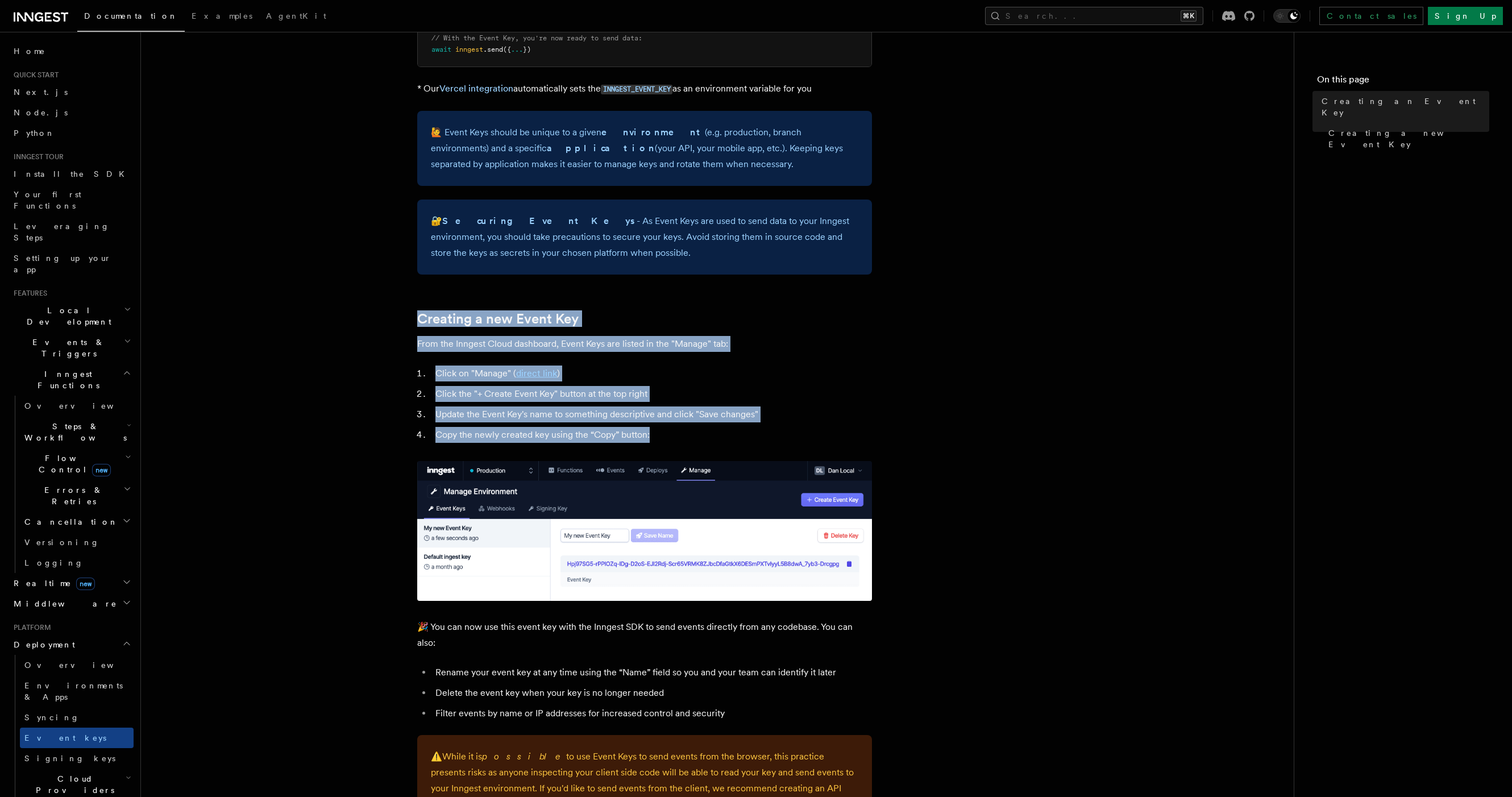
drag, startPoint x: 700, startPoint y: 308, endPoint x: 762, endPoint y: 441, distance: 146.7
click at [762, 441] on article "Platform Deployment Creating an Event Key “Event Keys” are unique keys that all…" at bounding box center [717, 427] width 1117 height 1249
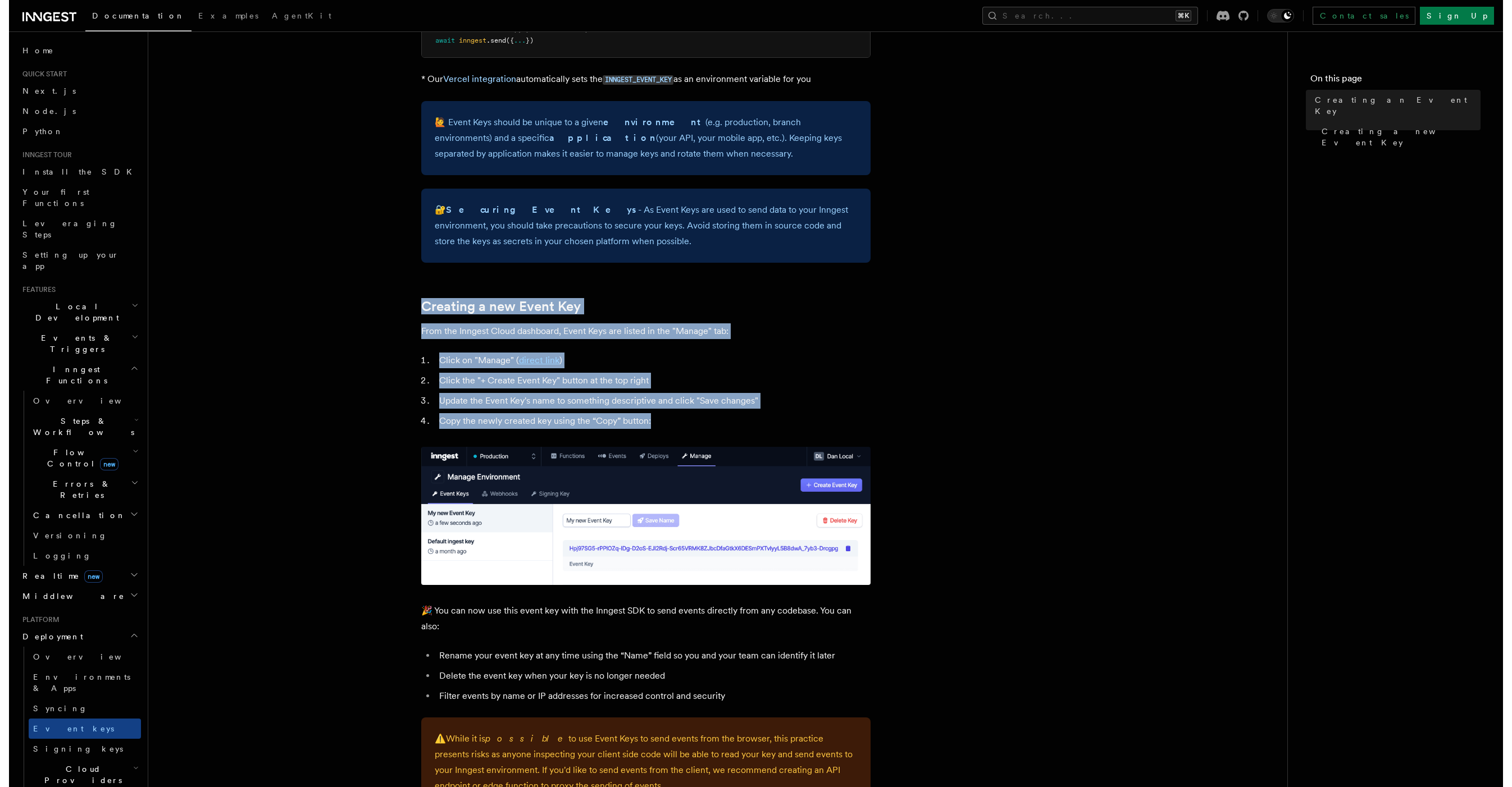
scroll to position [254, 0]
